Goal: Manage account settings

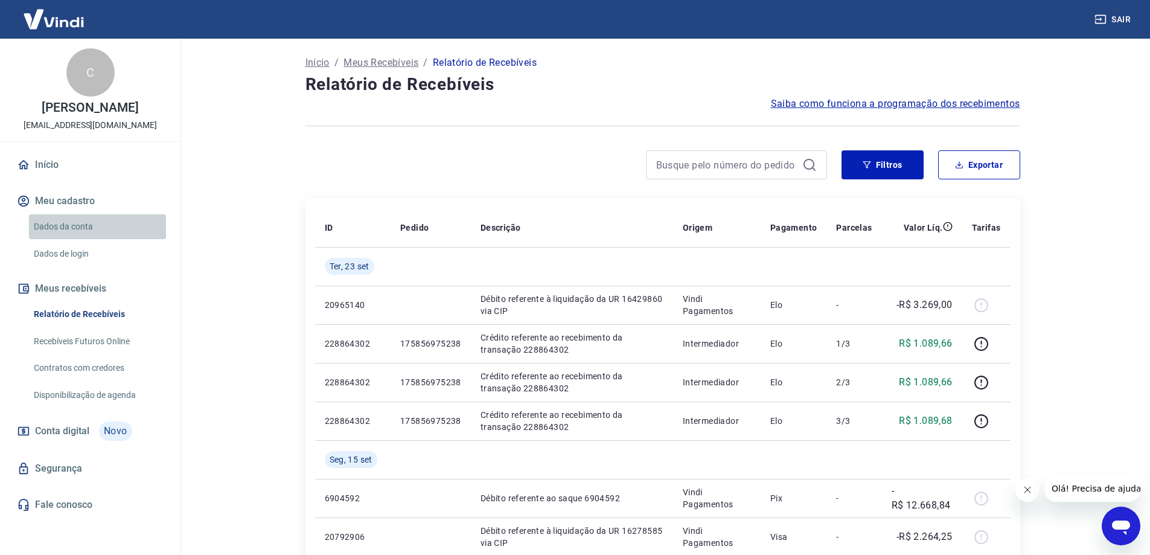
click at [84, 227] on link "Dados da conta" at bounding box center [97, 226] width 137 height 25
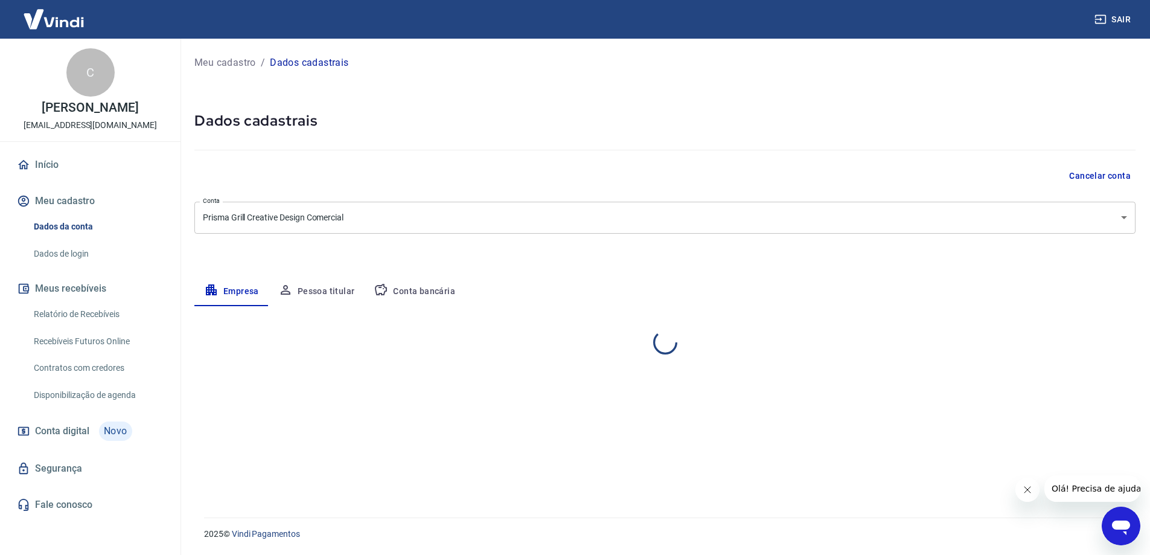
select select "SP"
select select "business"
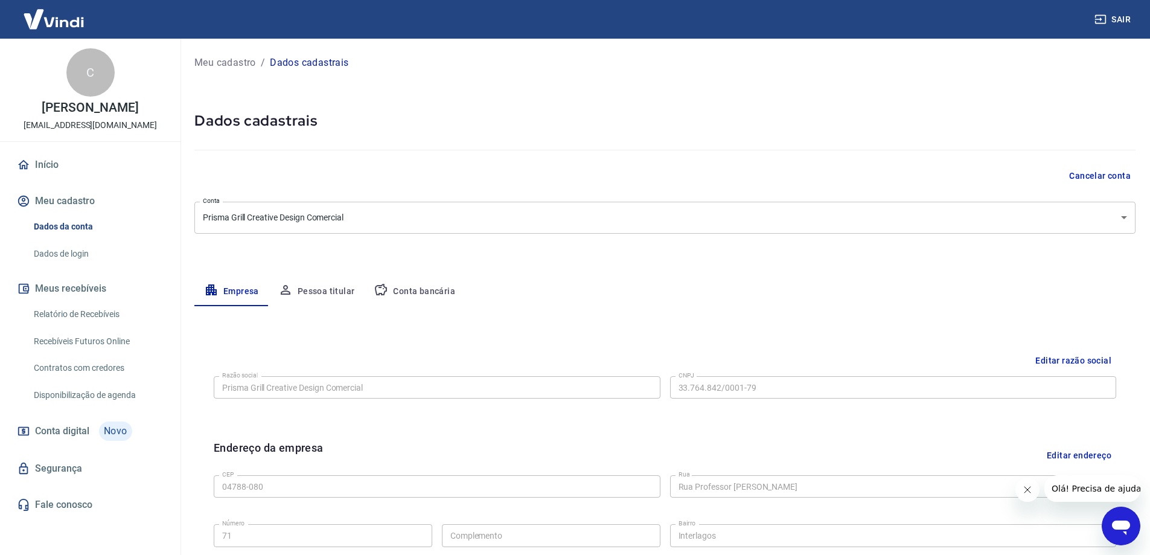
click at [58, 16] on img at bounding box center [53, 19] width 78 height 37
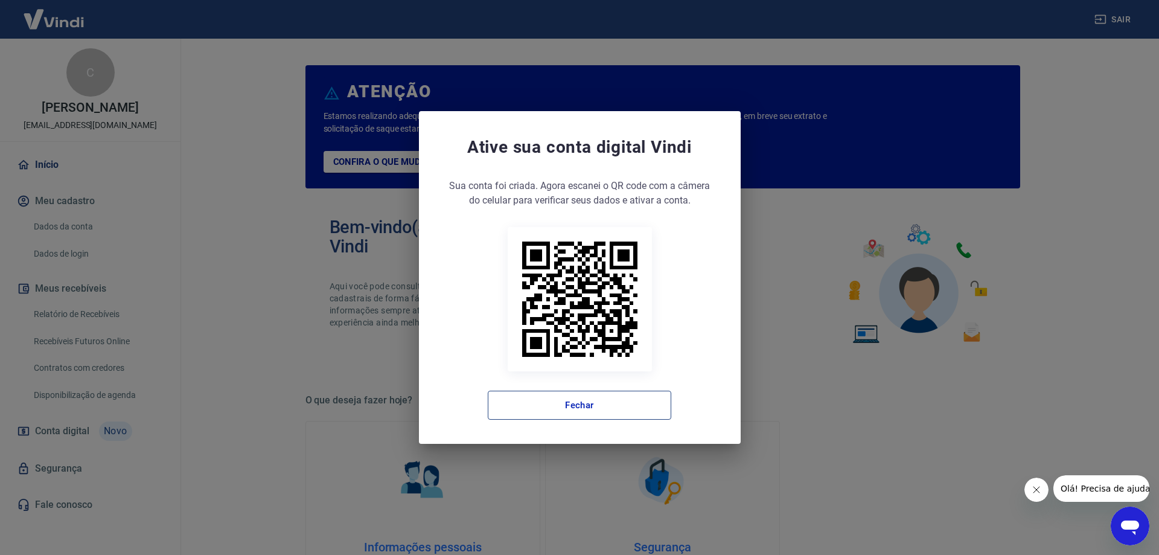
click at [585, 408] on button "Fechar" at bounding box center [580, 405] width 184 height 29
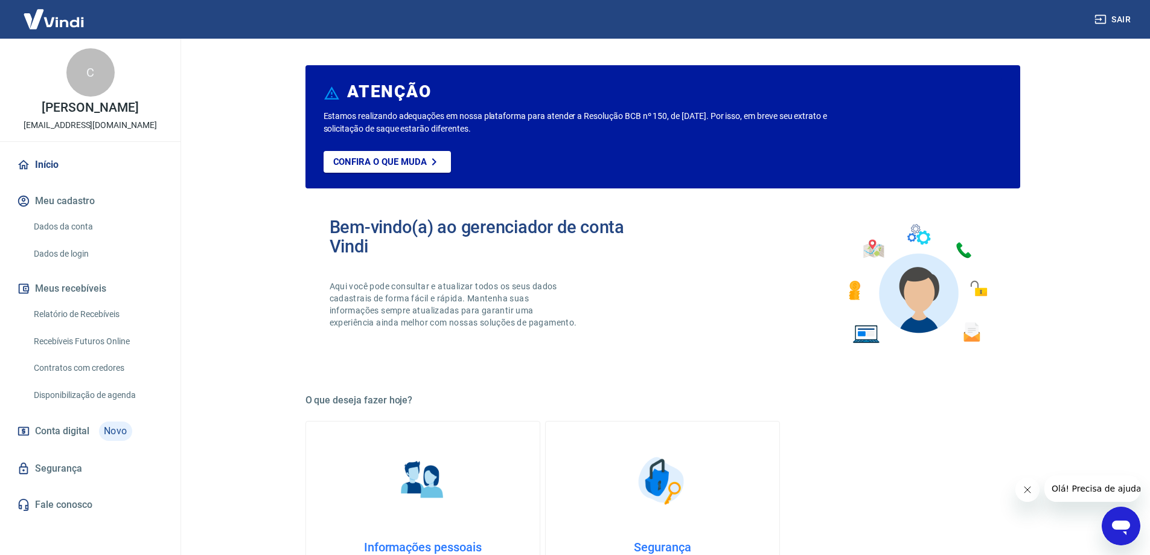
click at [86, 70] on div "C" at bounding box center [90, 72] width 48 height 48
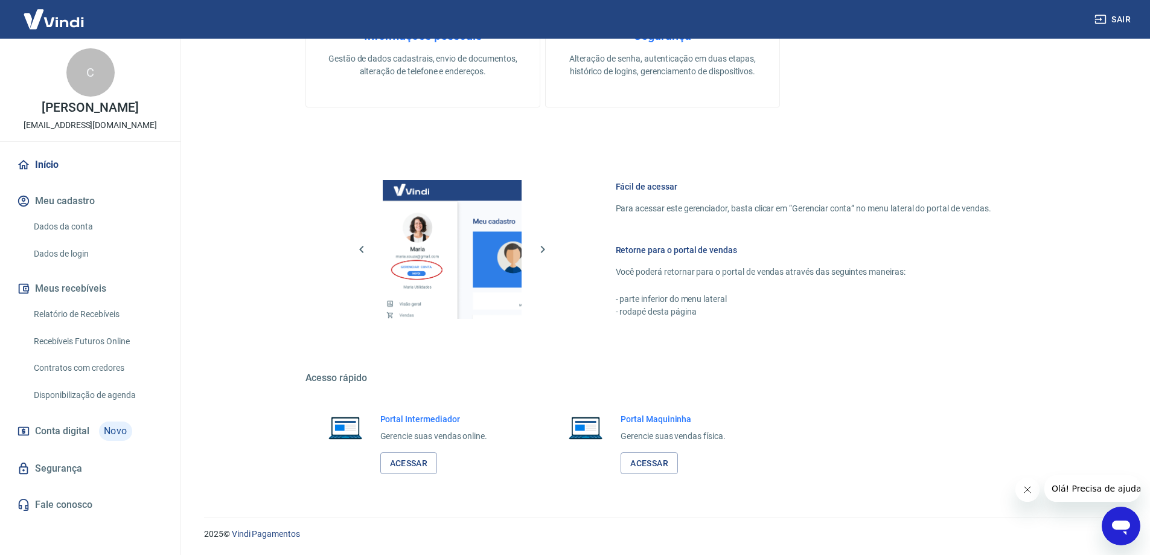
scroll to position [270, 0]
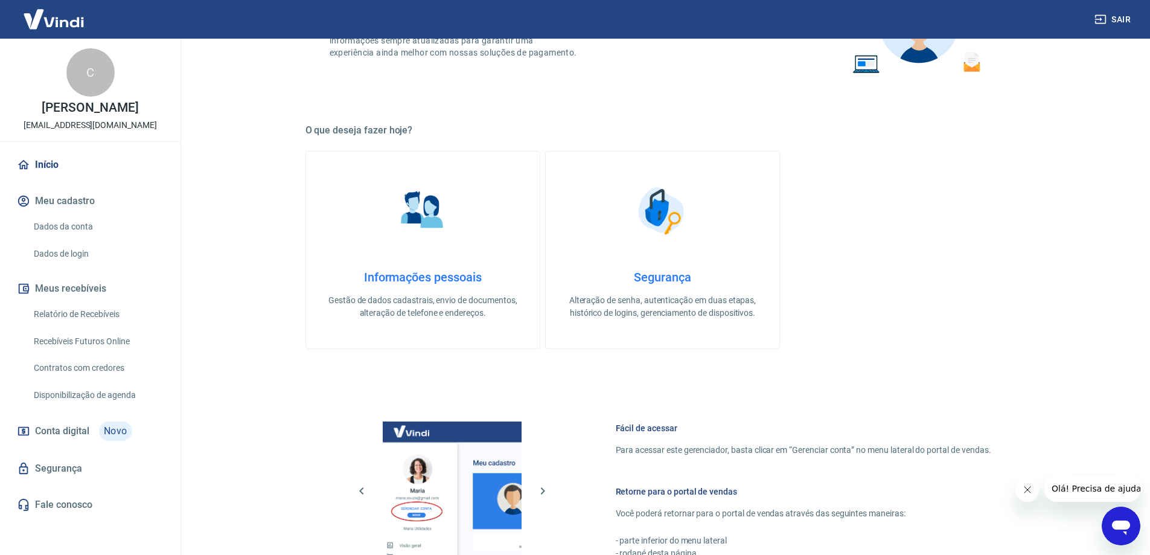
click at [447, 273] on h4 "Informações pessoais" at bounding box center [422, 277] width 195 height 14
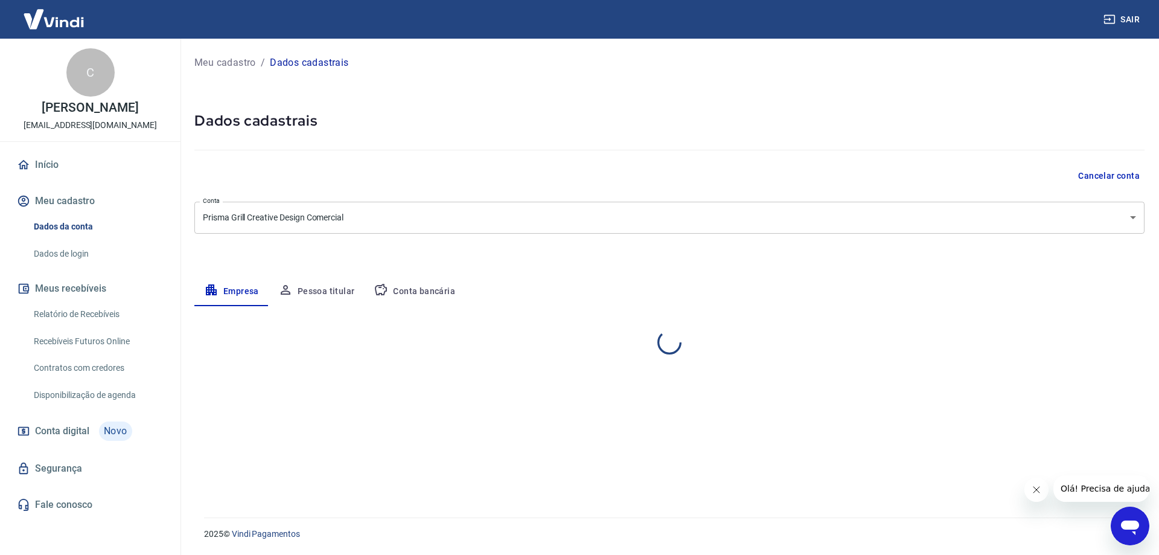
select select "SP"
select select "business"
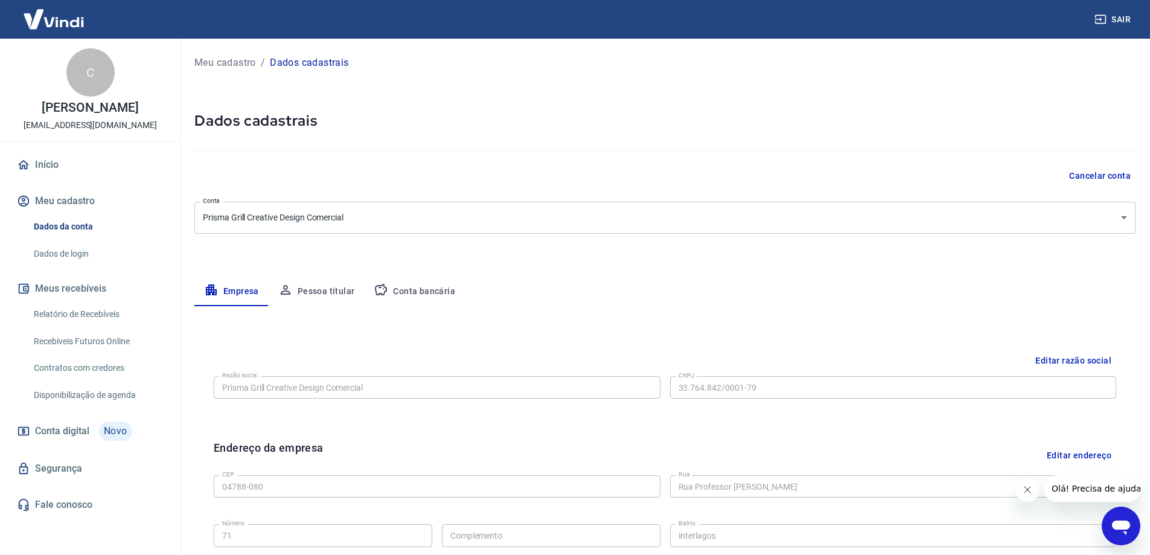
scroll to position [316, 0]
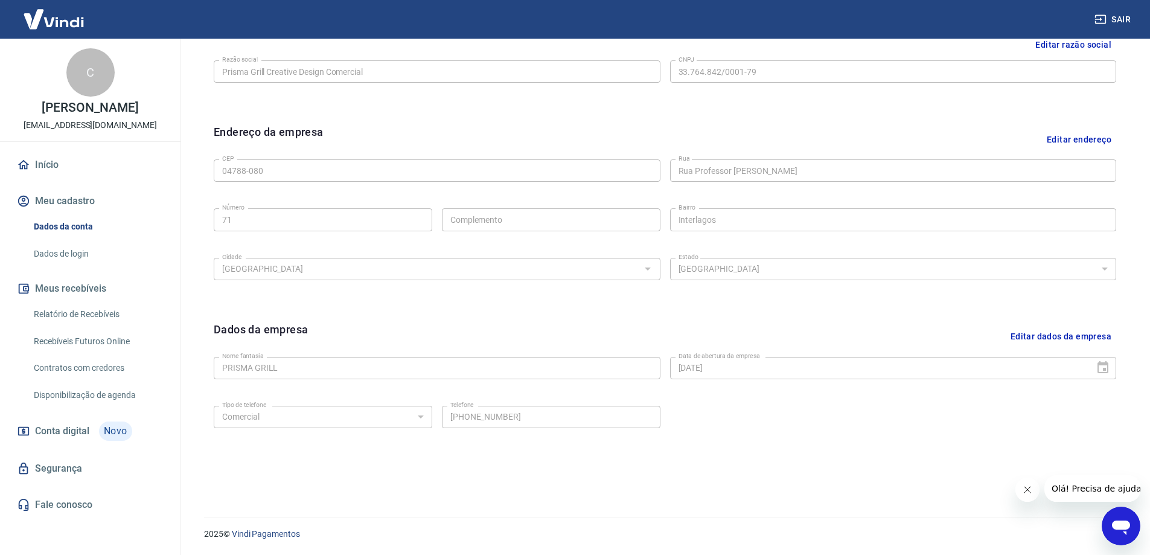
click at [60, 23] on img at bounding box center [53, 19] width 78 height 37
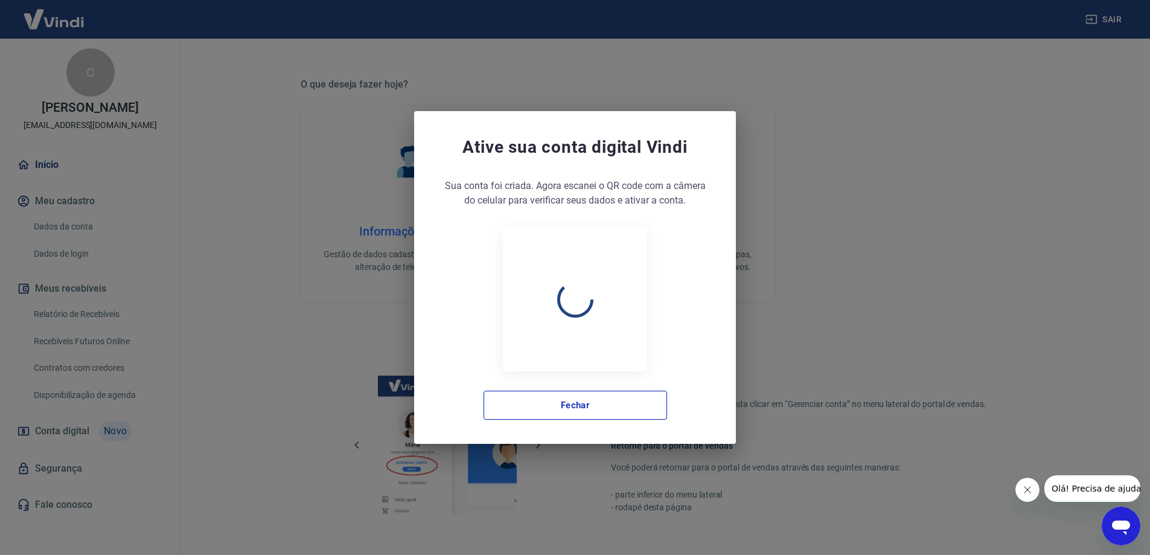
scroll to position [511, 0]
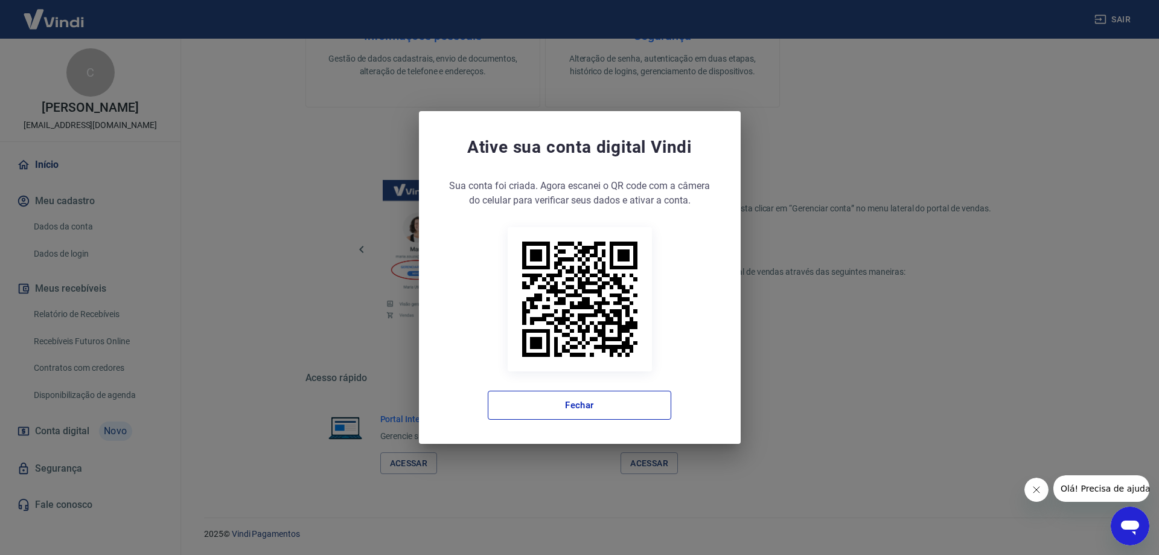
click at [1099, 242] on div "Ative sua conta digital [PERSON_NAME] conta foi criada. Agora clique no botão a…" at bounding box center [579, 277] width 1159 height 555
